Goal: Information Seeking & Learning: Learn about a topic

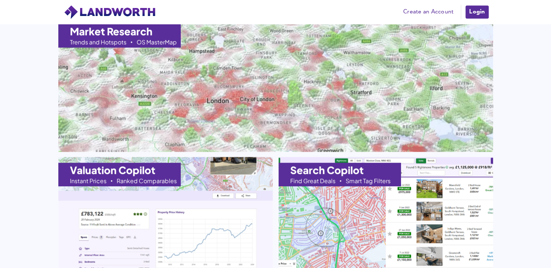
scroll to position [737, 0]
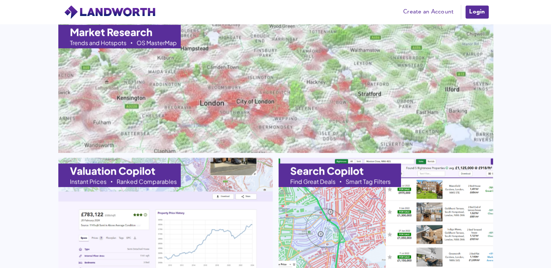
click at [311, 75] on img at bounding box center [276, 85] width 479 height 147
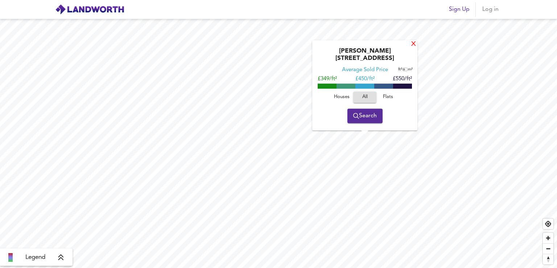
click at [412, 48] on div "X" at bounding box center [413, 44] width 6 height 7
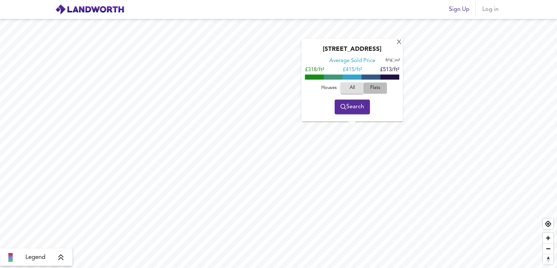
click at [374, 89] on span "Flats" at bounding box center [375, 88] width 20 height 8
click at [332, 89] on span "Houses" at bounding box center [329, 88] width 20 height 8
click at [398, 45] on div "X Church Road, IG11 8PF Average Sold Price ft² m² £356/ft² £ 453/ft² £550/ft² H…" at bounding box center [352, 79] width 102 height 83
click at [398, 45] on div "X" at bounding box center [399, 42] width 6 height 7
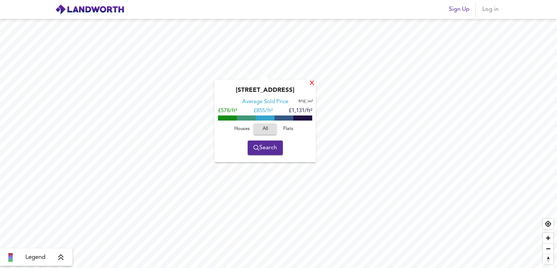
click at [310, 86] on div "X" at bounding box center [312, 83] width 6 height 7
